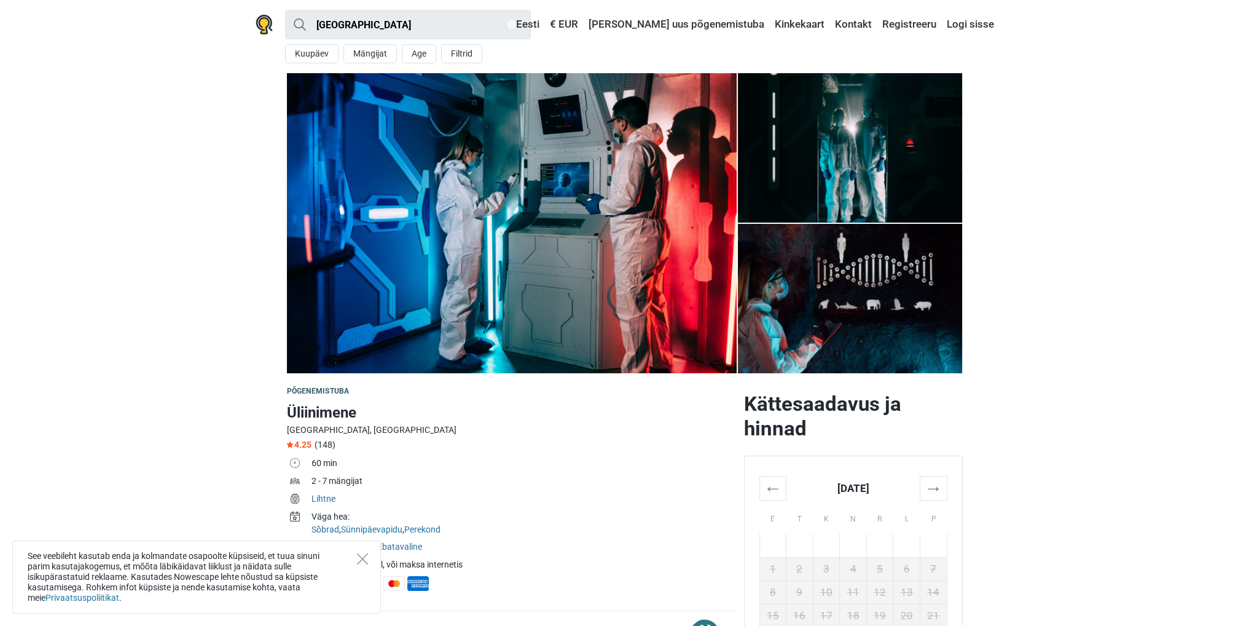
click at [874, 254] on img at bounding box center [850, 298] width 225 height 149
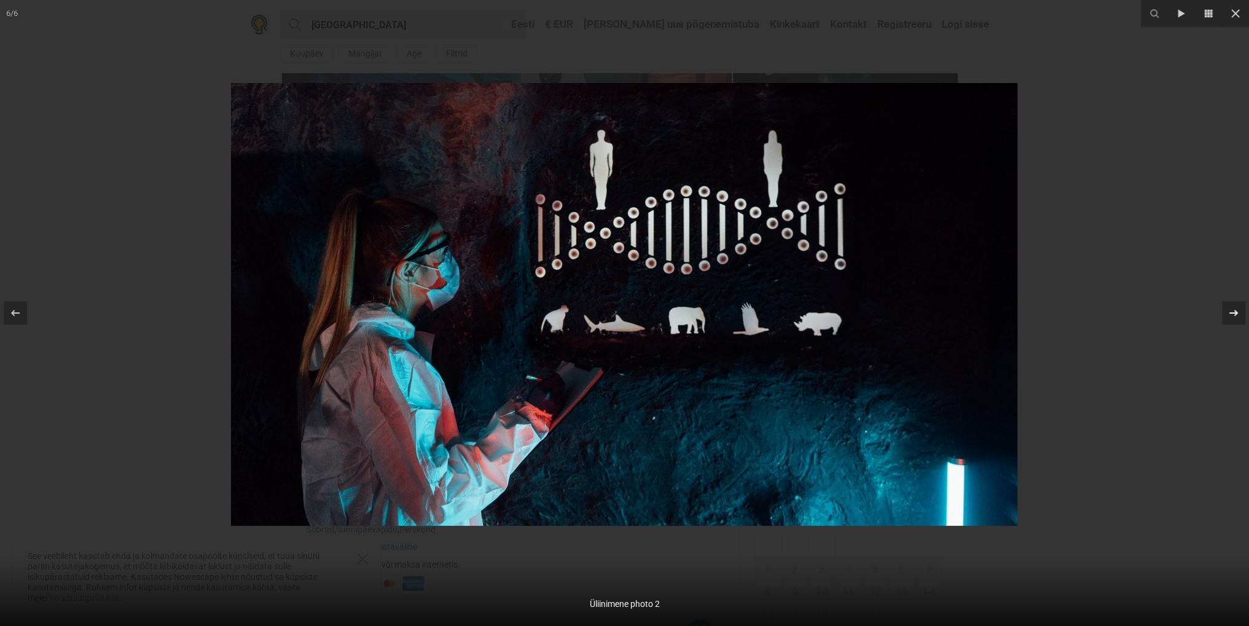
click at [1233, 308] on icon at bounding box center [1234, 312] width 15 height 15
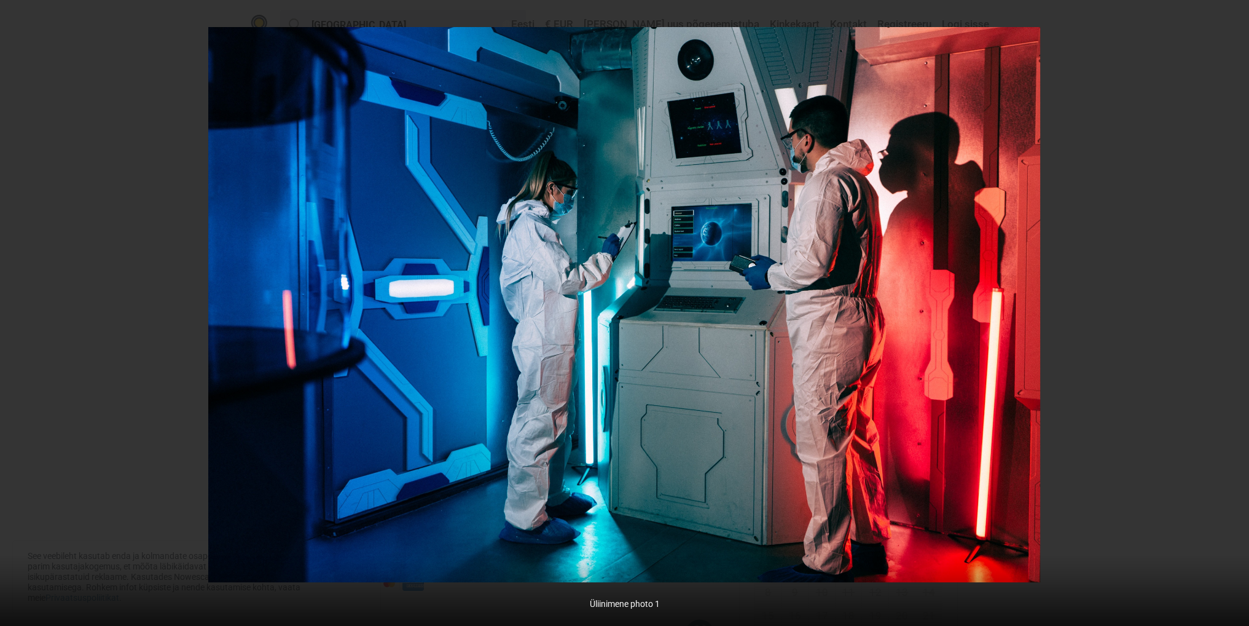
click at [1233, 308] on div "1 / 6 Üliinimene photo 1" at bounding box center [624, 313] width 1249 height 626
click at [1233, 308] on icon at bounding box center [1234, 312] width 15 height 15
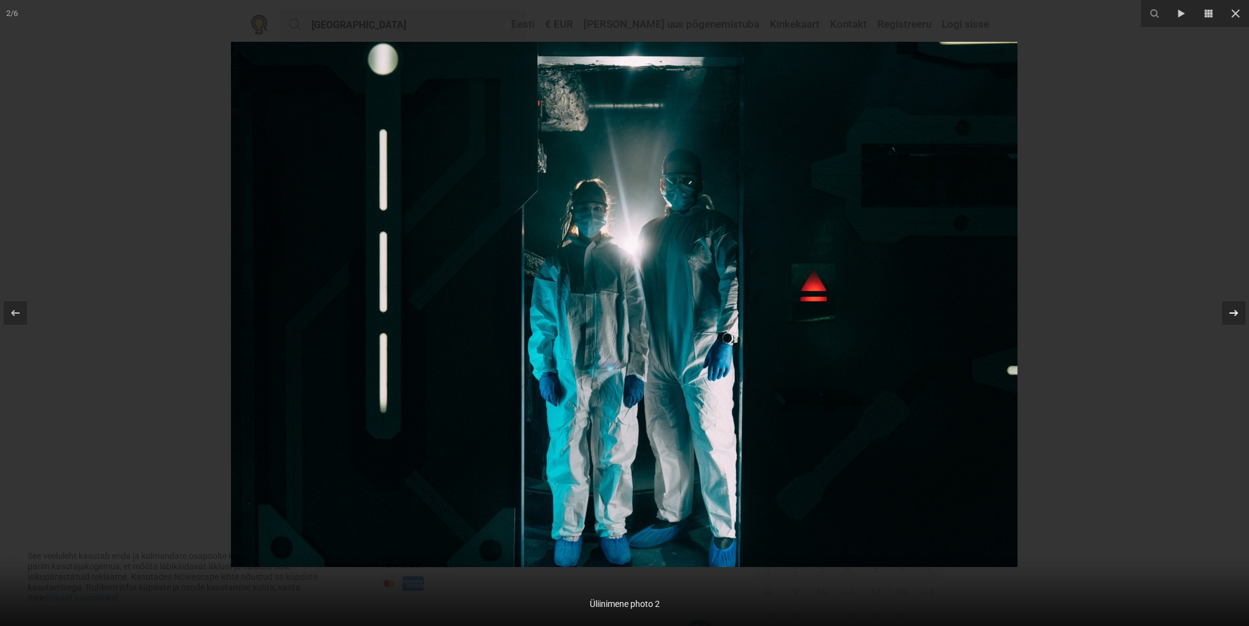
click at [1233, 308] on icon at bounding box center [1234, 312] width 15 height 15
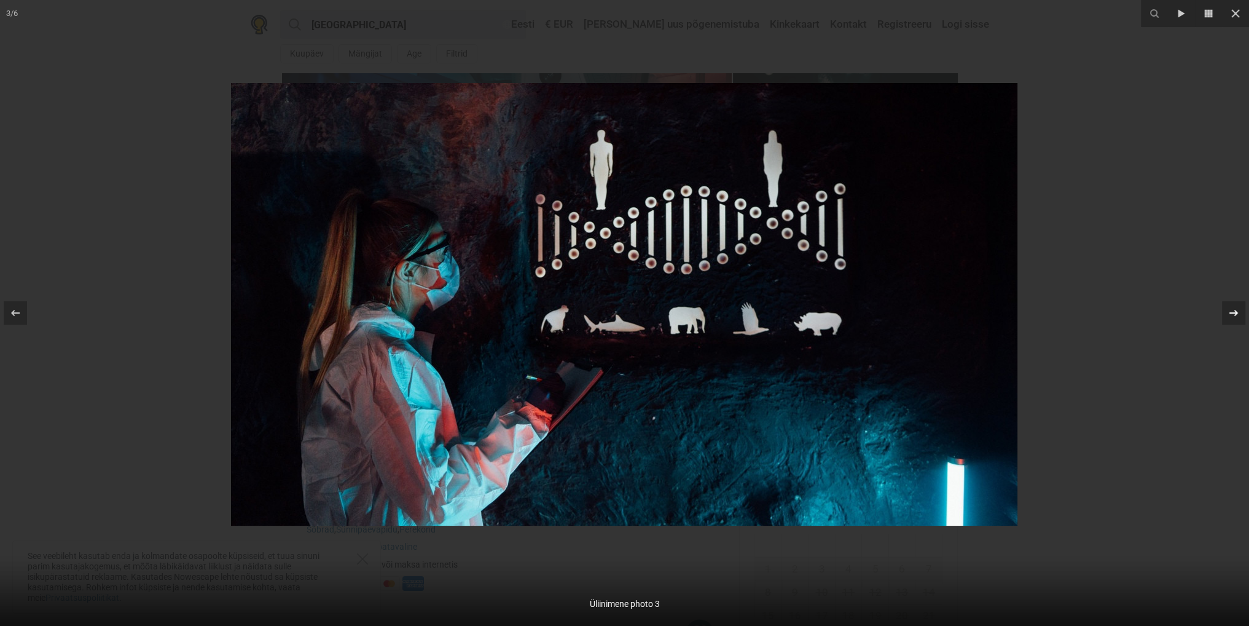
click at [1233, 308] on icon at bounding box center [1234, 312] width 15 height 15
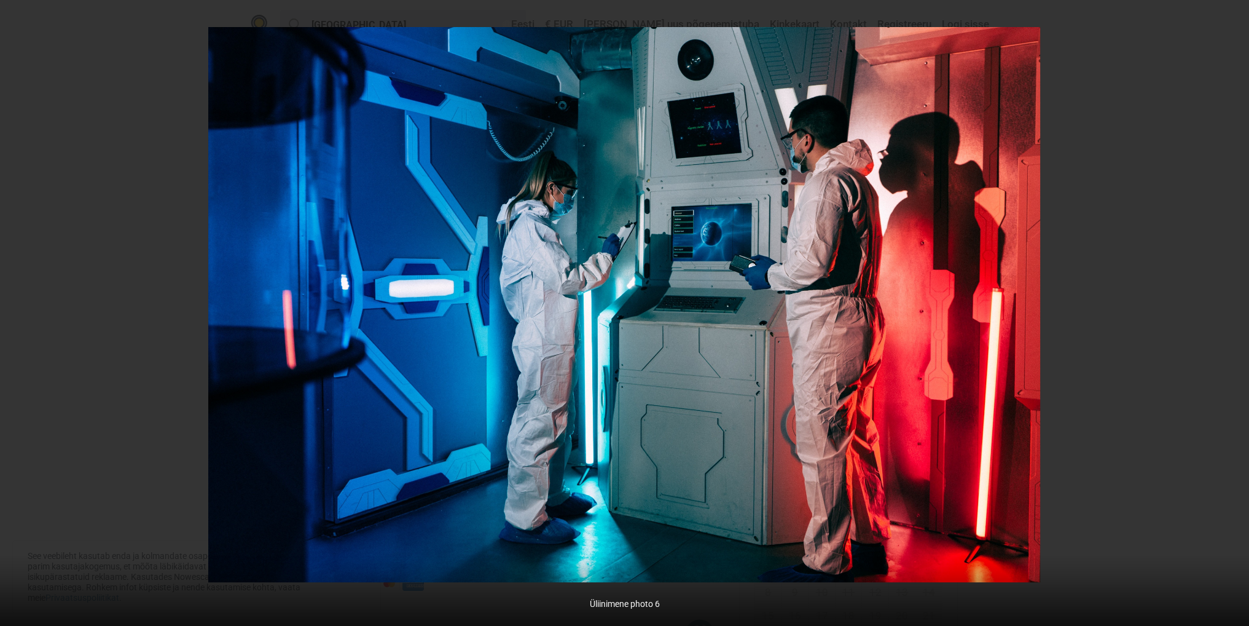
click at [1233, 308] on div "4 / 6 Üliinimene photo 6" at bounding box center [624, 313] width 1249 height 626
click at [1233, 308] on icon at bounding box center [1234, 312] width 15 height 15
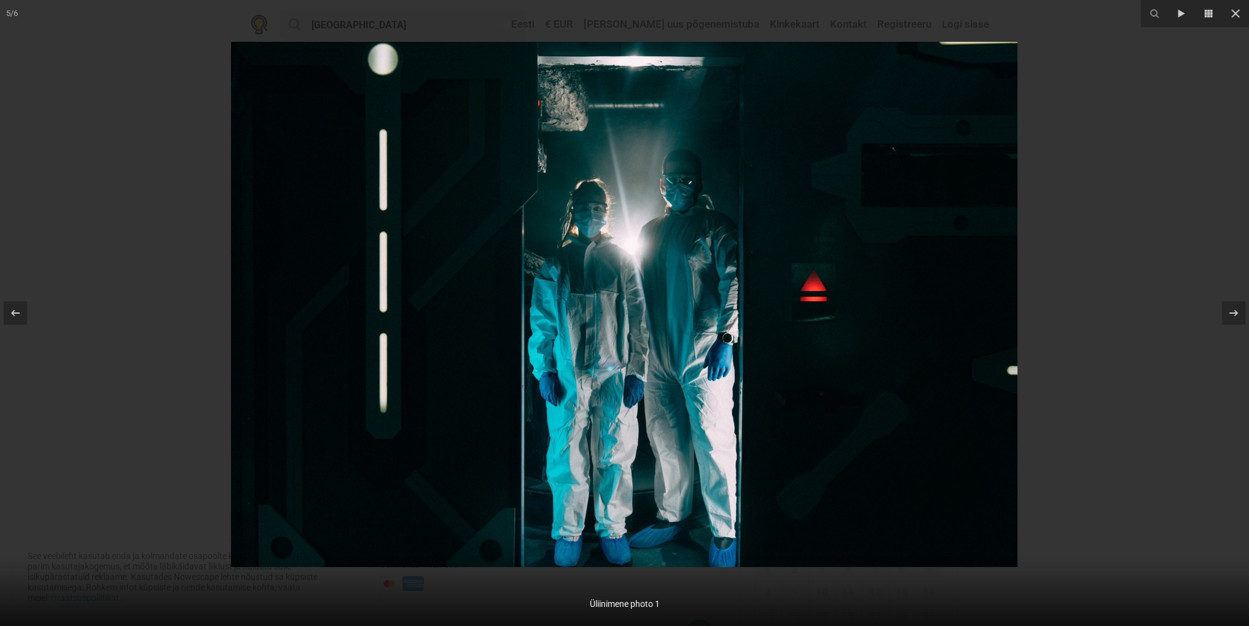
click at [1192, 310] on div at bounding box center [624, 313] width 1249 height 626
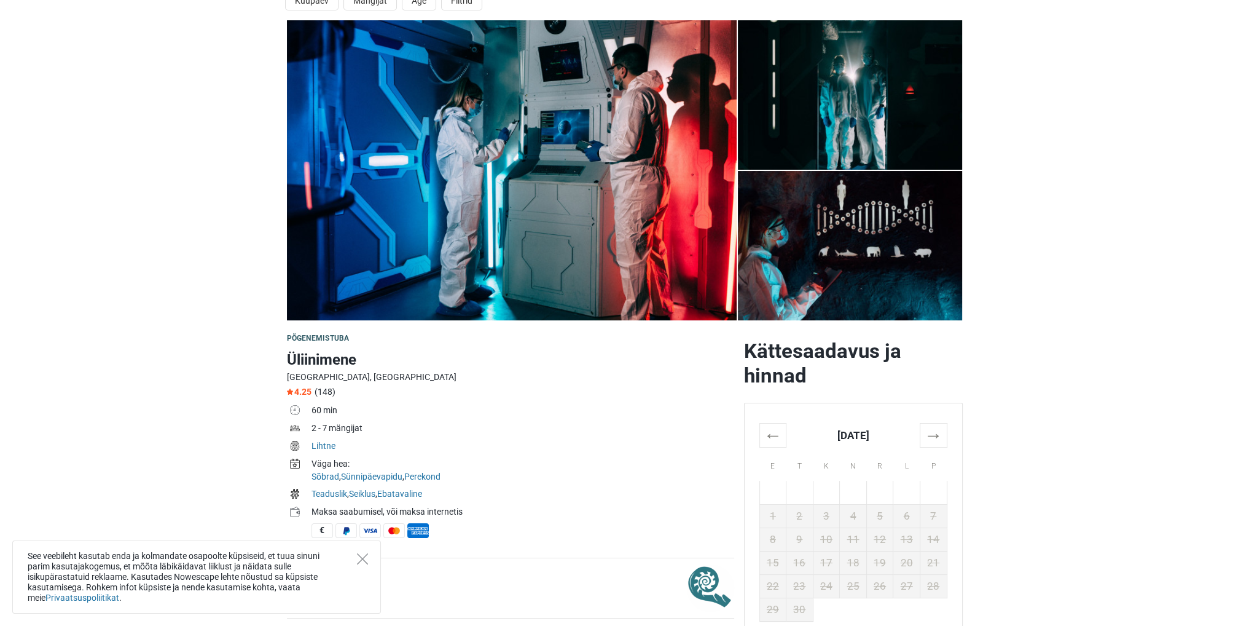
scroll to position [123, 0]
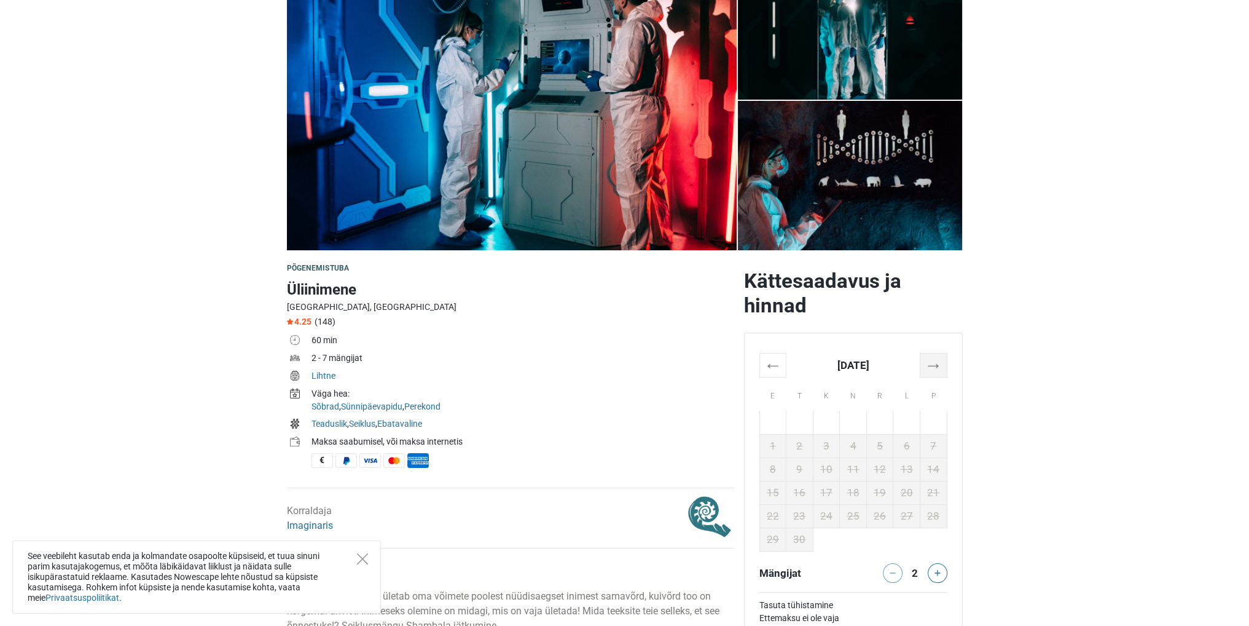
click at [929, 369] on th "→" at bounding box center [933, 365] width 27 height 24
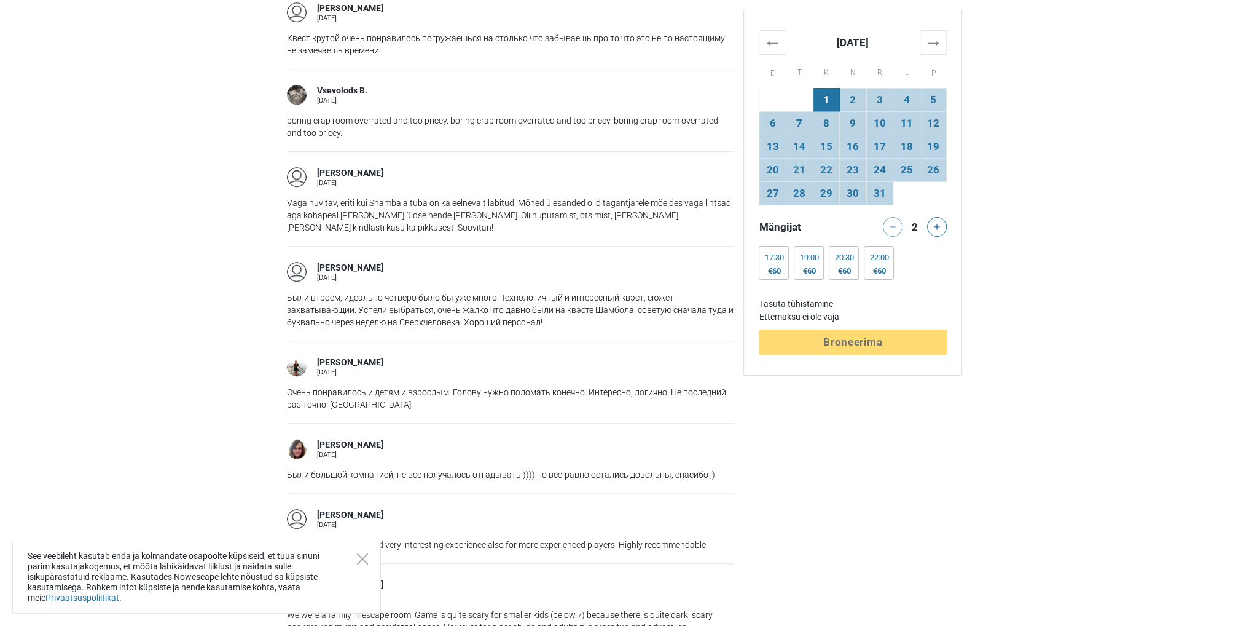
scroll to position [1352, 0]
